Goal: Task Accomplishment & Management: Manage account settings

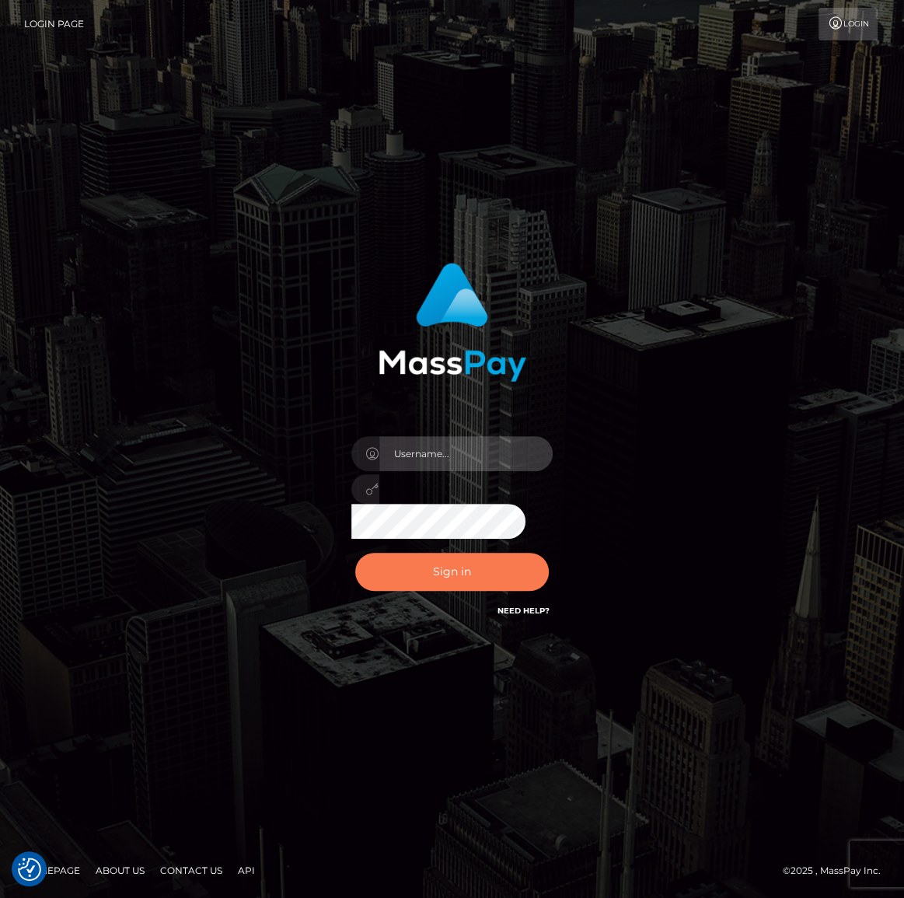
type input "[PERSON_NAME].spree"
click at [471, 578] on button "Sign in" at bounding box center [452, 572] width 194 height 38
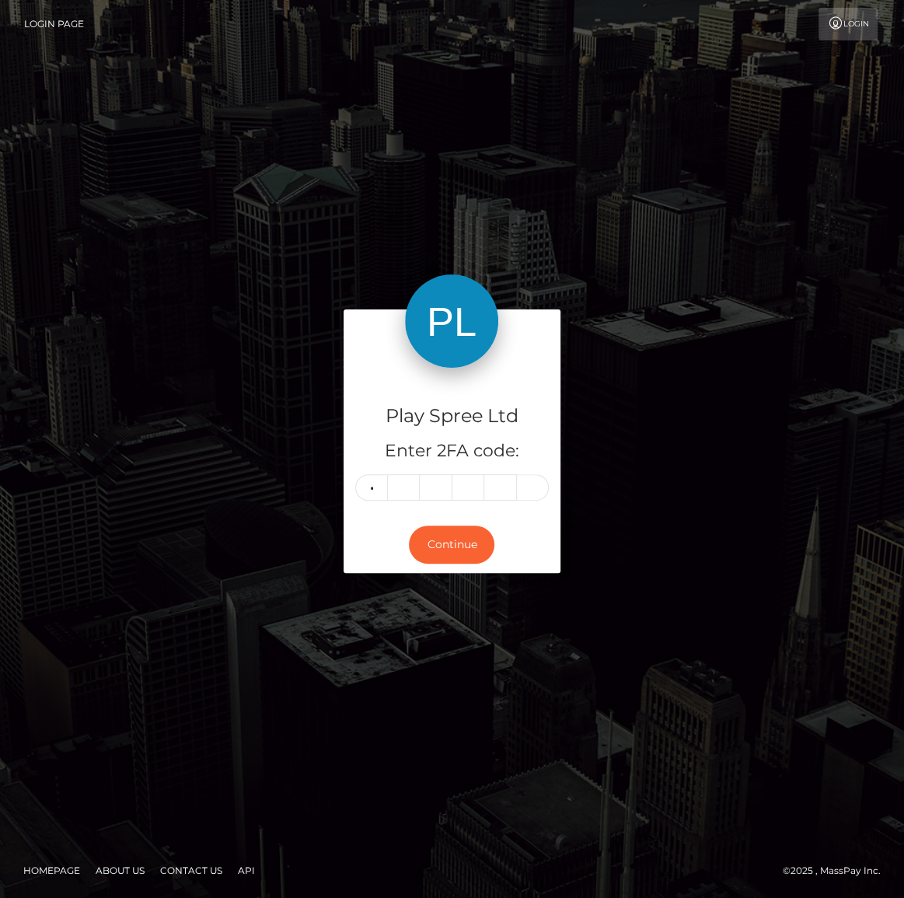
type input "7"
type input "0"
type input "7"
type input "2"
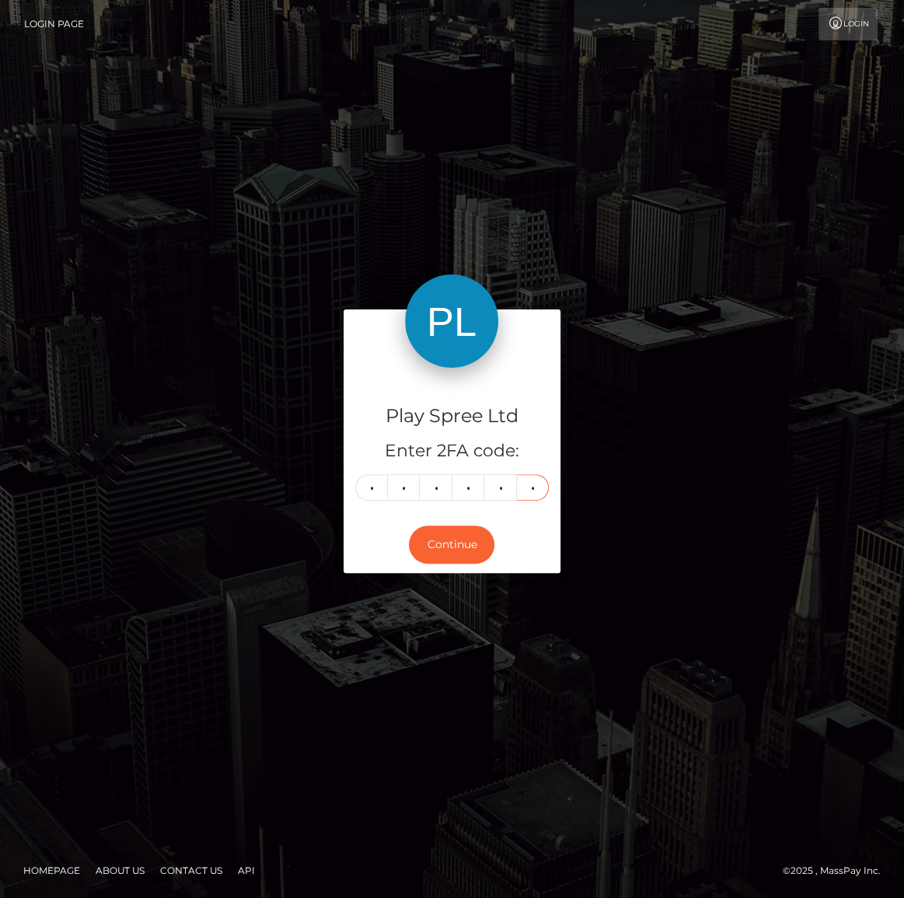
type input "2"
